Goal: Task Accomplishment & Management: Use online tool/utility

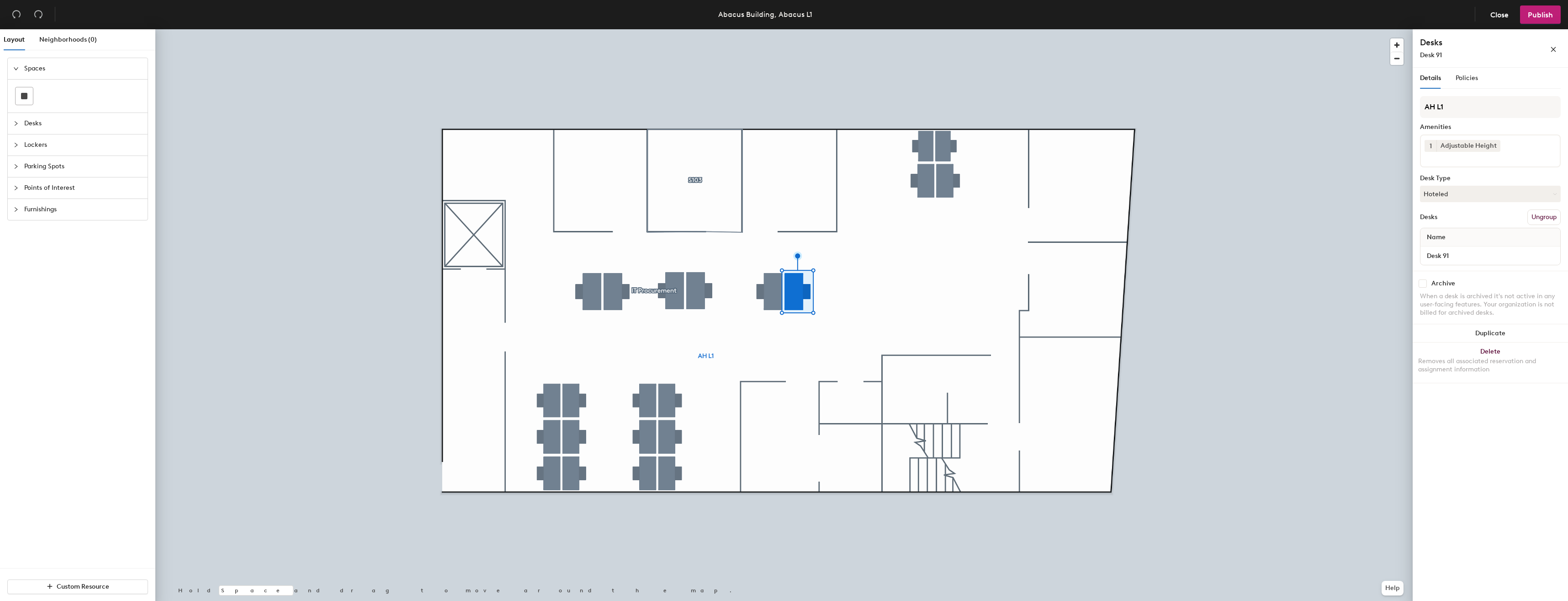
click at [1449, 191] on button "Hoteled" at bounding box center [1490, 194] width 141 height 17
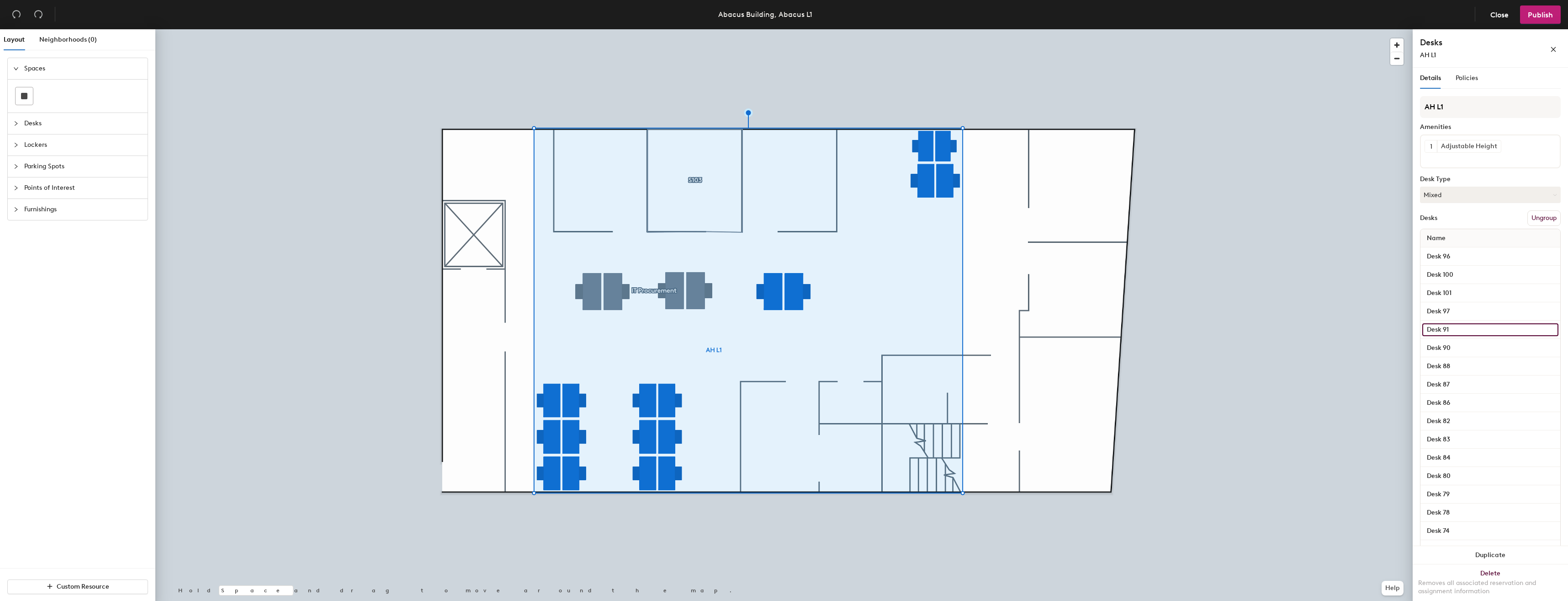
click at [1441, 326] on input "Desk 91" at bounding box center [1491, 330] width 136 height 13
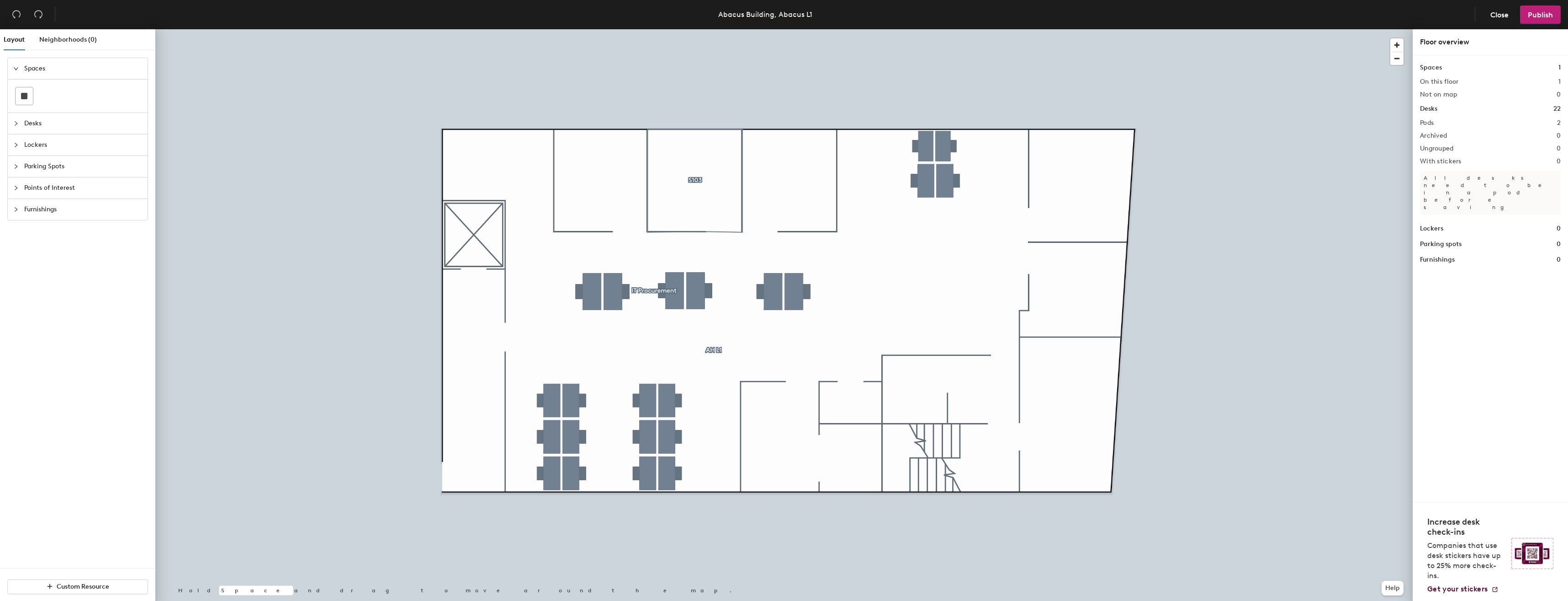
click at [1502, 11] on span "Close" at bounding box center [1500, 14] width 18 height 8
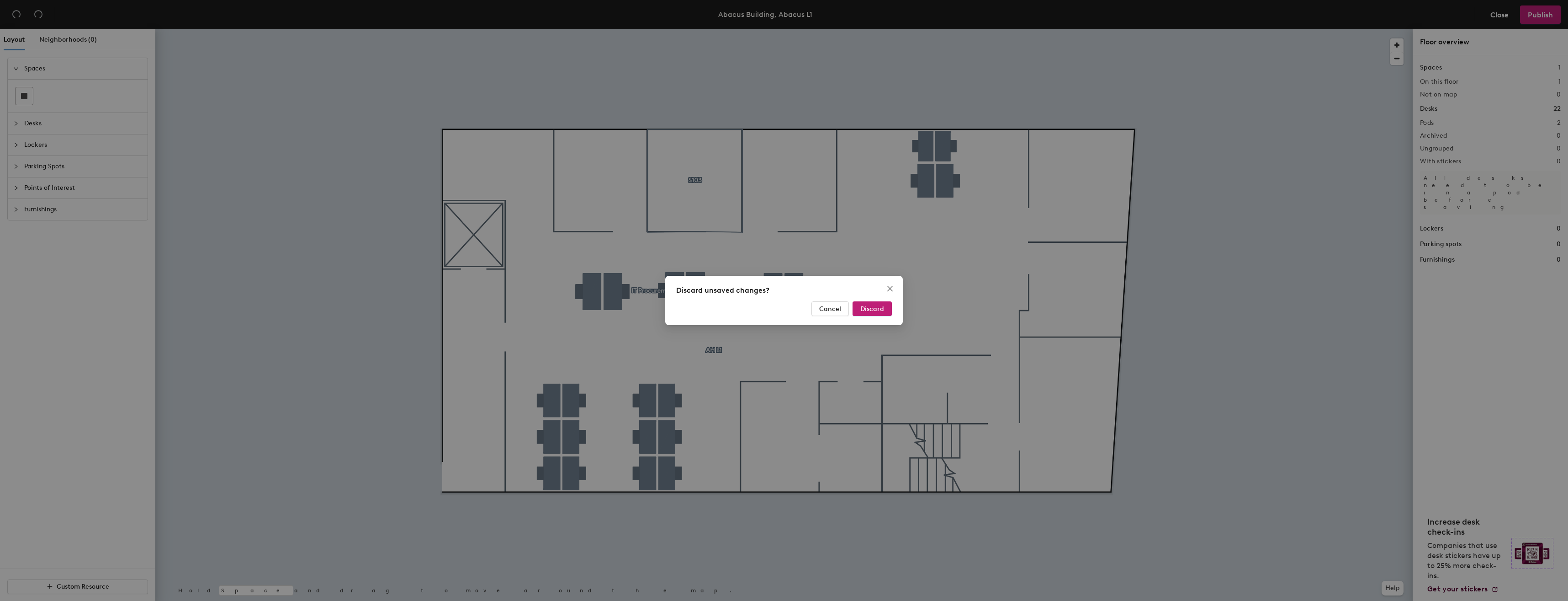
click at [879, 305] on span "Discard" at bounding box center [873, 309] width 24 height 7
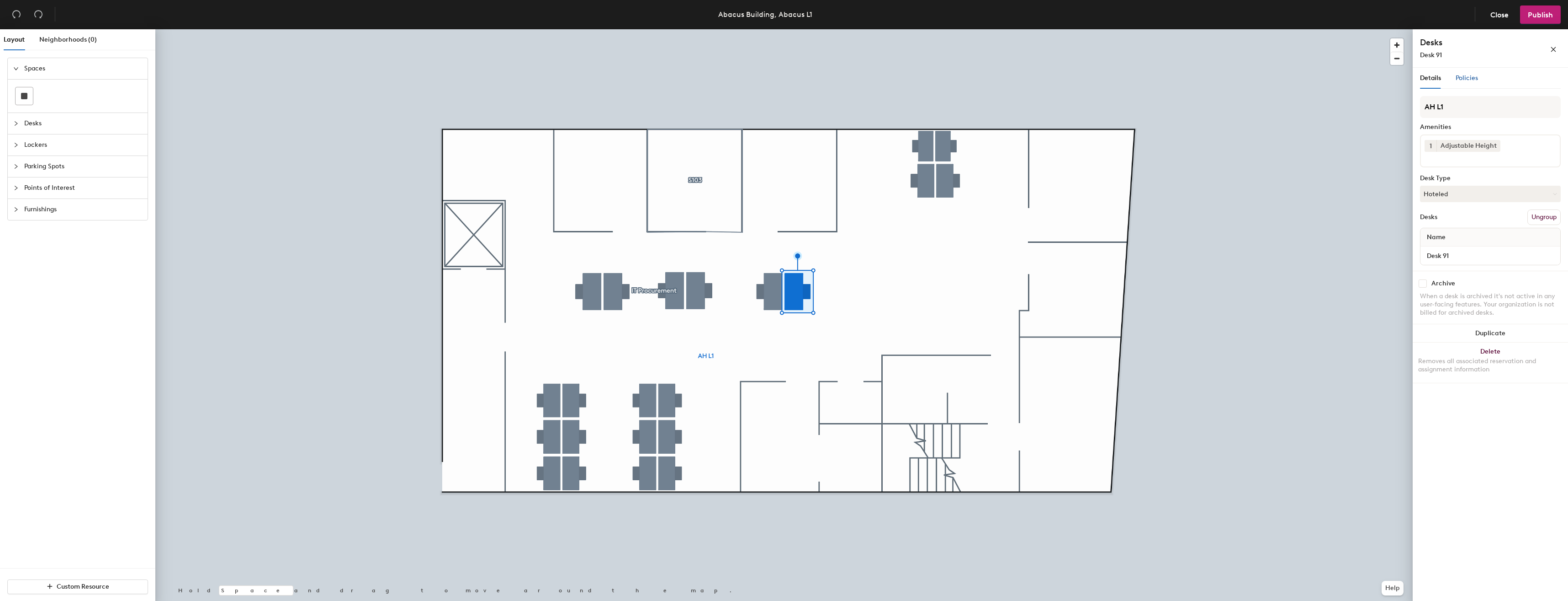
click at [1472, 80] on span "Policies" at bounding box center [1467, 78] width 22 height 7
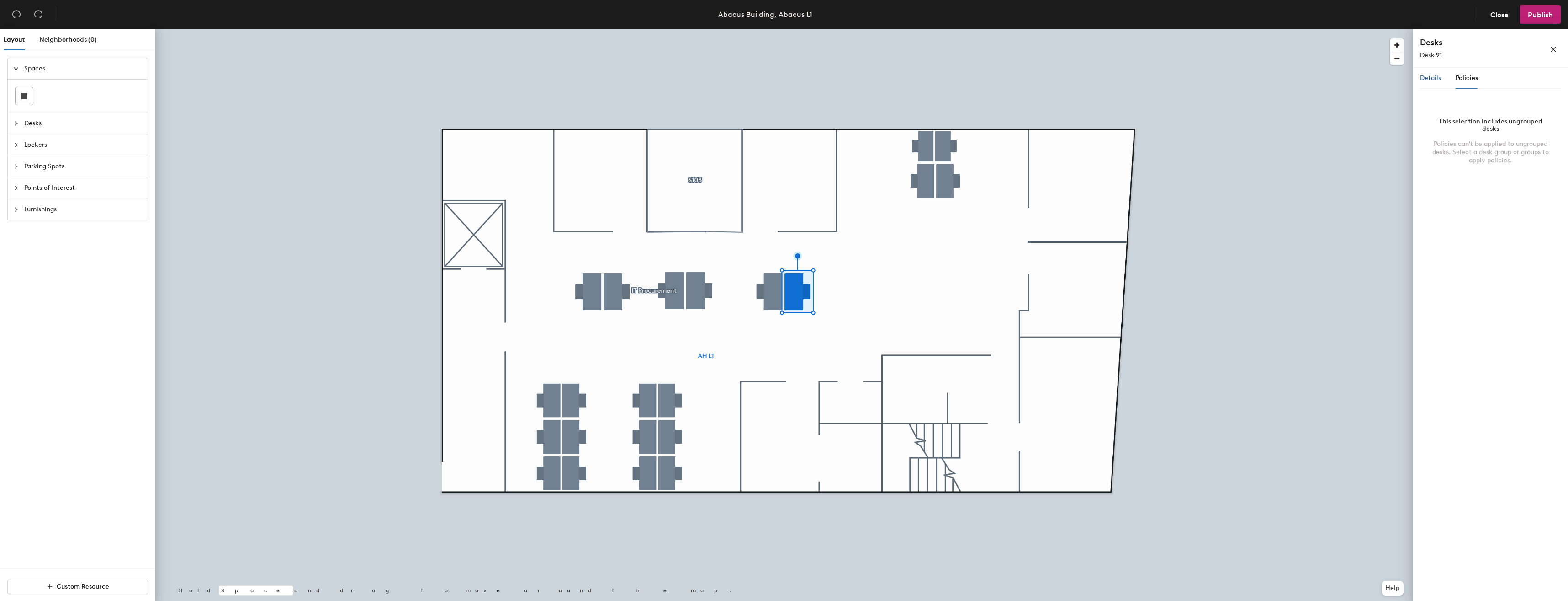
click at [1434, 75] on span "Details" at bounding box center [1430, 78] width 21 height 7
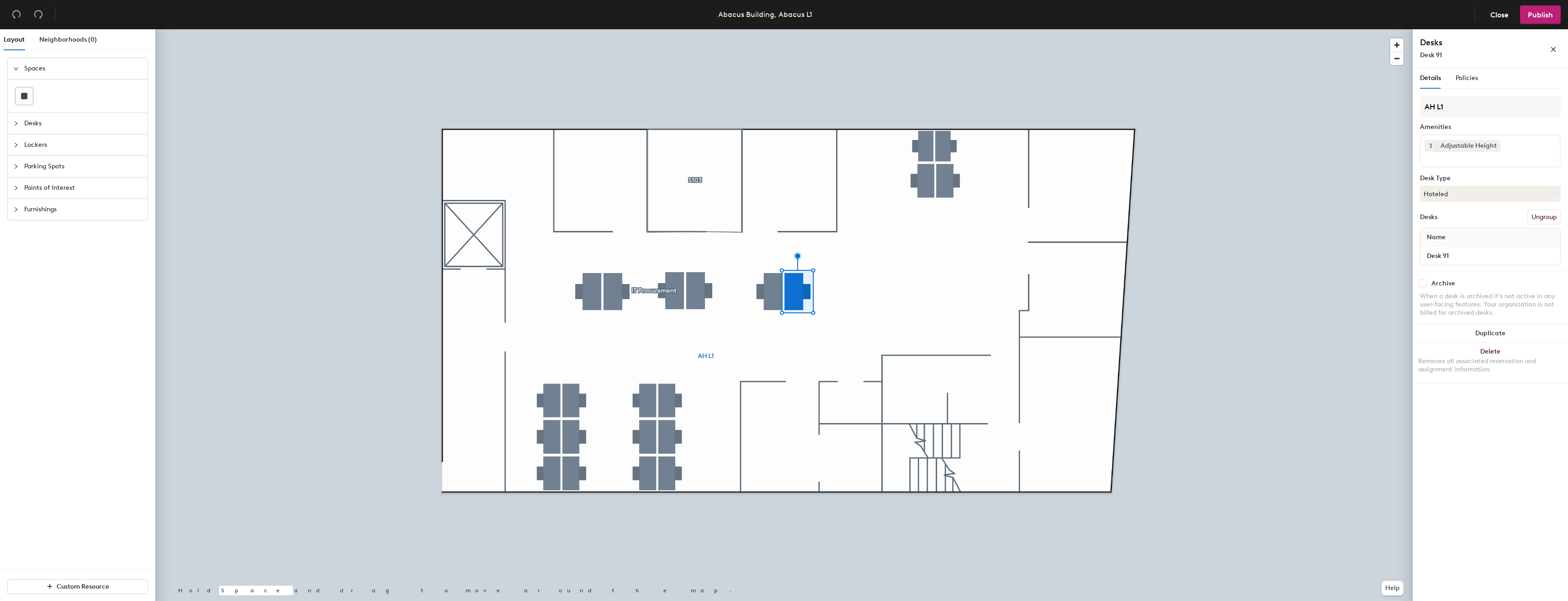
click at [1502, 13] on span "Close" at bounding box center [1500, 14] width 18 height 8
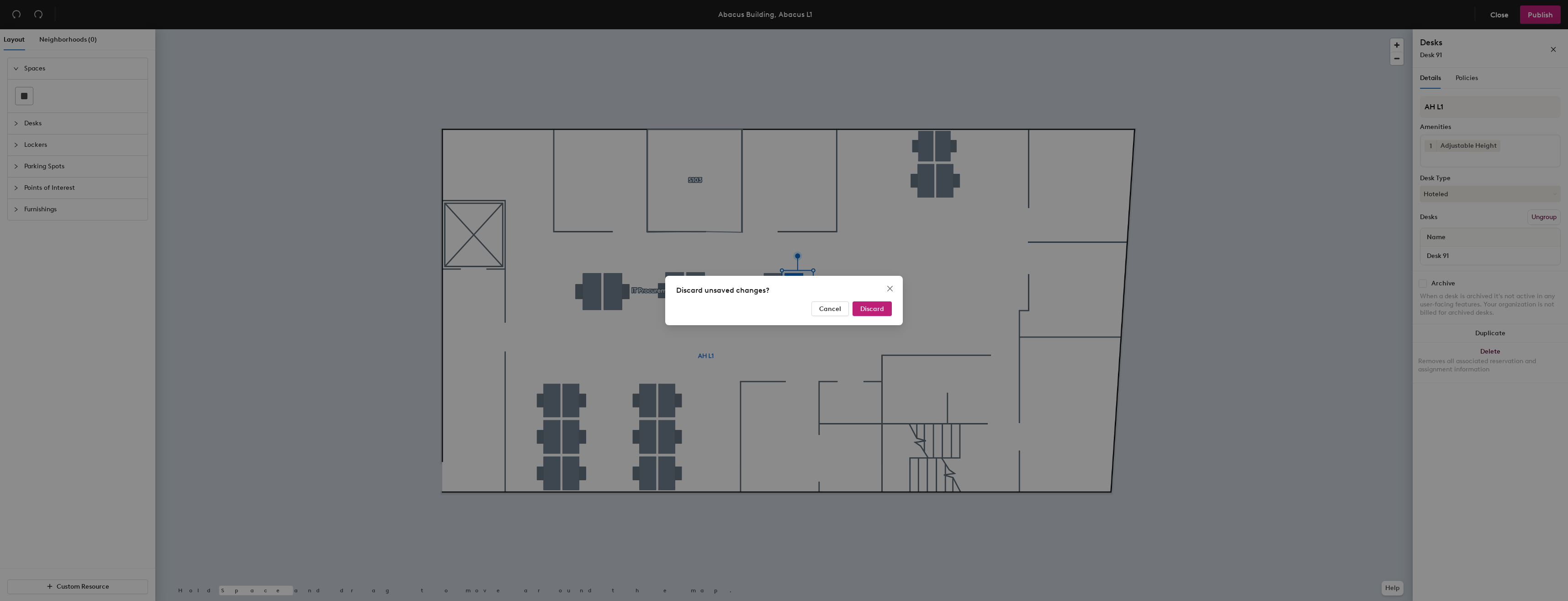
click at [868, 305] on span "Discard" at bounding box center [873, 309] width 24 height 7
